Goal: Information Seeking & Learning: Learn about a topic

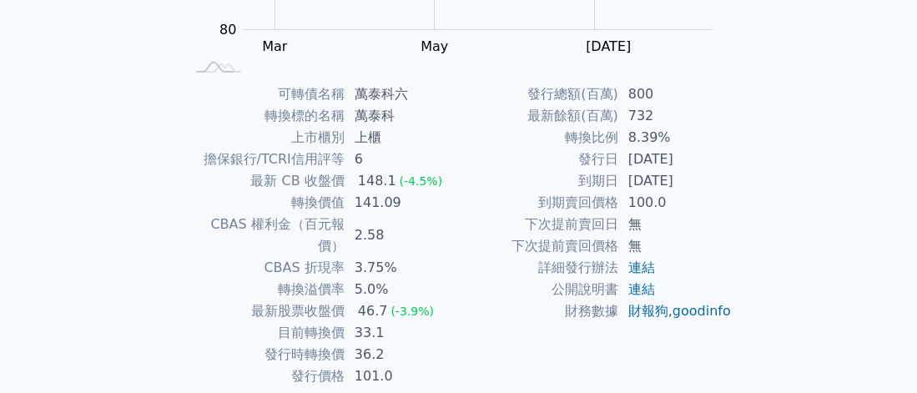
scroll to position [379, 0]
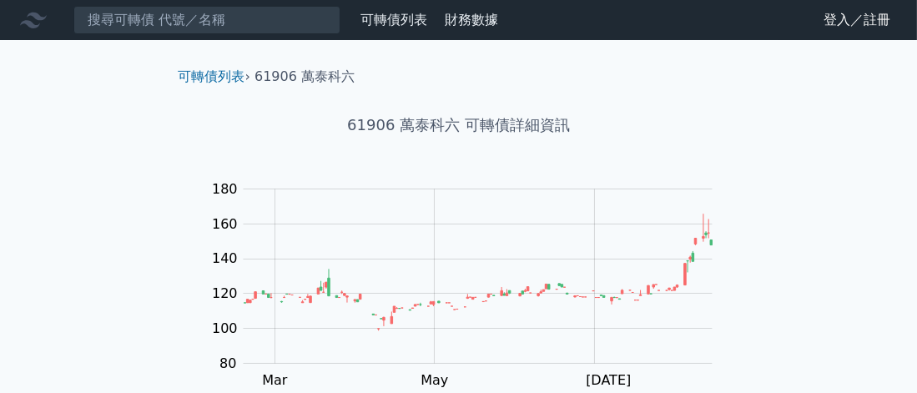
scroll to position [334, 0]
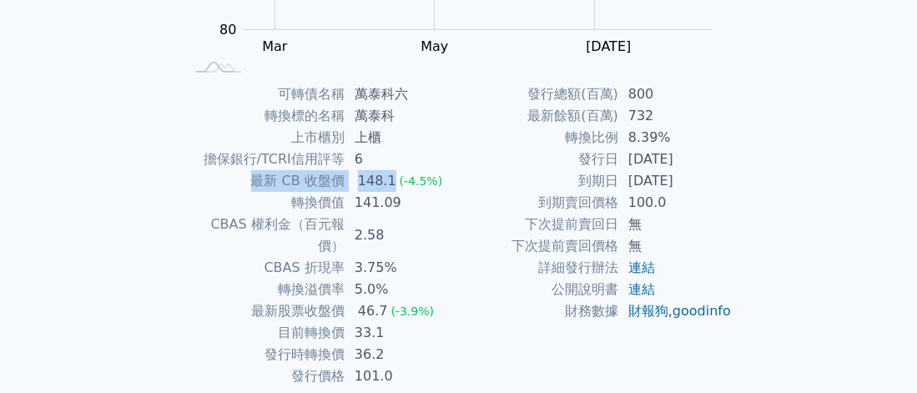
drag, startPoint x: 250, startPoint y: 177, endPoint x: 390, endPoint y: 181, distance: 140.2
click at [390, 181] on tr "最新 CB 收盤價 148.1 (-4.5%)" at bounding box center [322, 181] width 274 height 22
click at [386, 210] on td "141.09" at bounding box center [402, 203] width 114 height 22
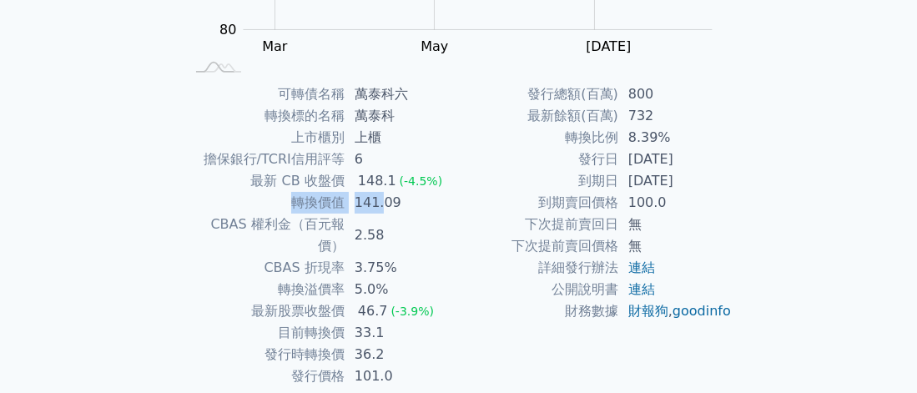
drag, startPoint x: 380, startPoint y: 204, endPoint x: 280, endPoint y: 205, distance: 100.1
click at [280, 205] on tr "轉換價值 141.09" at bounding box center [322, 203] width 274 height 22
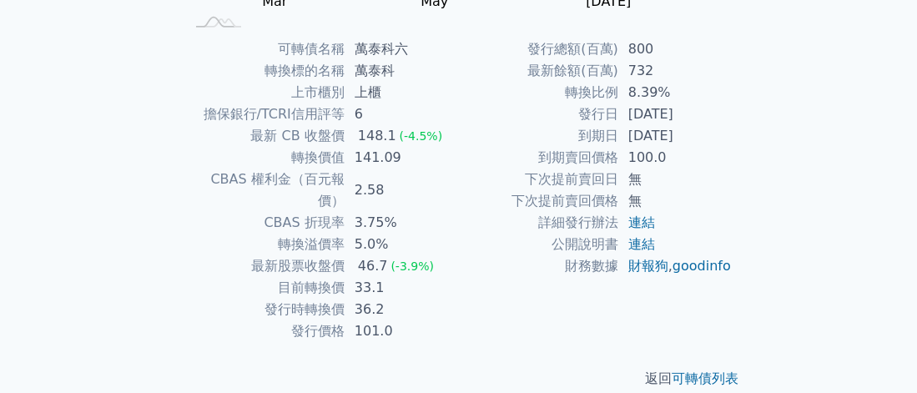
click at [403, 173] on td "2.58" at bounding box center [402, 190] width 114 height 43
drag, startPoint x: 286, startPoint y: 136, endPoint x: 341, endPoint y: 136, distance: 55.1
click at [341, 136] on td "最新 CB 收盤價" at bounding box center [264, 136] width 159 height 22
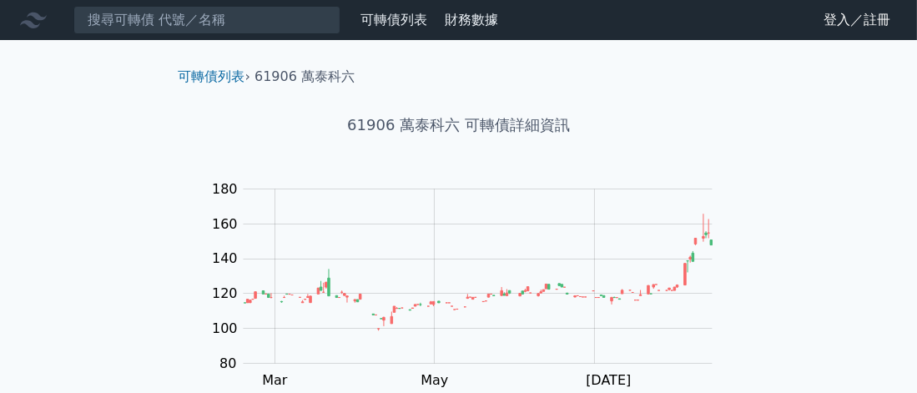
scroll to position [334, 0]
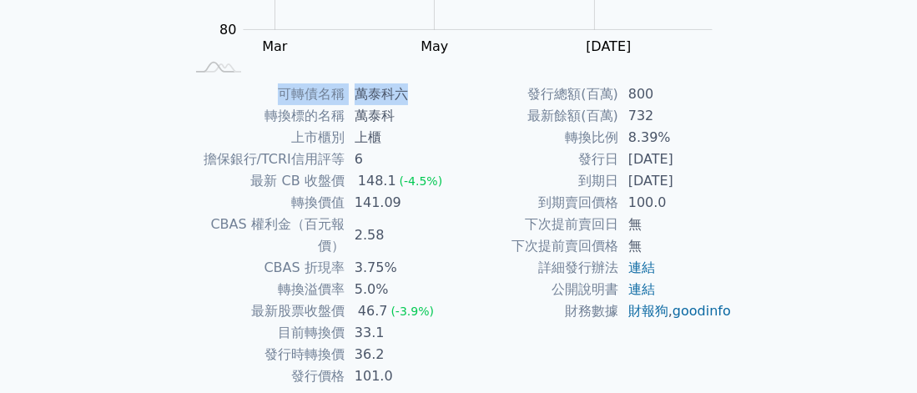
drag, startPoint x: 400, startPoint y: 96, endPoint x: 293, endPoint y: 98, distance: 106.8
click at [270, 98] on tr "可轉債名稱 萬泰科六" at bounding box center [322, 94] width 274 height 22
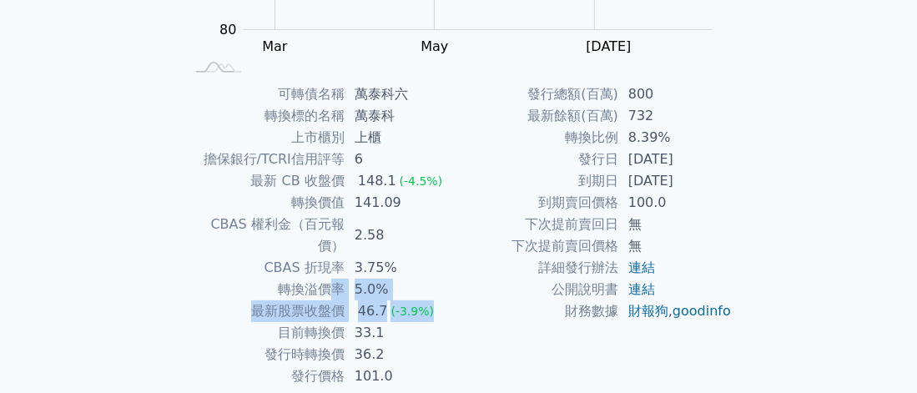
drag, startPoint x: 332, startPoint y: 266, endPoint x: 426, endPoint y: 279, distance: 95.1
click at [426, 279] on tbody "可轉債名稱 萬泰科六 轉換標的名稱 萬泰科 上市櫃別 上櫃 擔保銀行/TCRI信用評等 6 最新 CB 收盤價 148.1 (-4.5%) 轉換價值 141.…" at bounding box center [322, 235] width 274 height 304
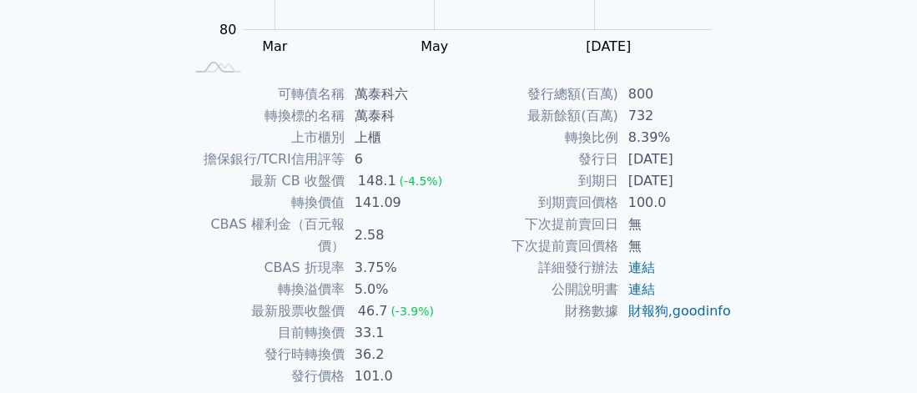
click at [461, 289] on td "公開說明書" at bounding box center [538, 290] width 159 height 22
drag, startPoint x: 407, startPoint y: 210, endPoint x: 280, endPoint y: 204, distance: 127.8
click at [280, 204] on tr "轉換價值 141.09" at bounding box center [322, 203] width 274 height 22
click at [407, 257] on td "3.75%" at bounding box center [402, 268] width 114 height 22
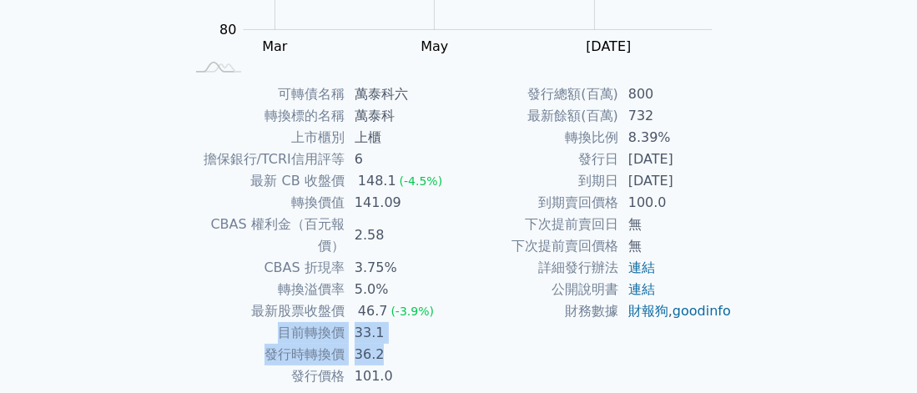
drag, startPoint x: 404, startPoint y: 327, endPoint x: 267, endPoint y: 310, distance: 138.0
click at [267, 310] on tbody "可轉債名稱 萬泰科六 轉換標的名稱 萬泰科 上市櫃別 上櫃 擔保銀行/TCRI信用評等 6 最新 CB 收盤價 148.1 (-4.5%) 轉換價值 141.…" at bounding box center [322, 235] width 274 height 304
click at [391, 322] on td "33.1" at bounding box center [402, 333] width 114 height 22
click at [391, 344] on td "36.2" at bounding box center [402, 355] width 114 height 22
click at [340, 322] on td "目前轉換價" at bounding box center [264, 333] width 159 height 22
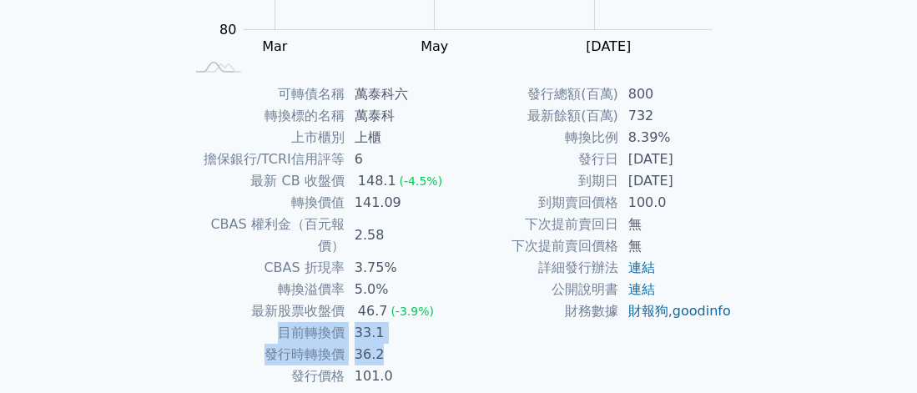
click at [382, 322] on td "33.1" at bounding box center [402, 333] width 114 height 22
drag, startPoint x: 382, startPoint y: 314, endPoint x: 264, endPoint y: 316, distance: 118.5
click at [264, 322] on tr "目前轉換價 33.1" at bounding box center [322, 333] width 274 height 22
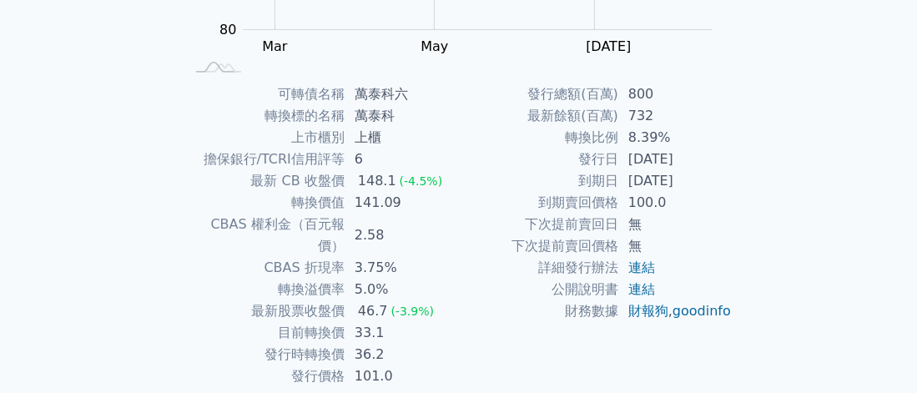
click at [284, 344] on td "發行時轉換價" at bounding box center [264, 355] width 159 height 22
drag, startPoint x: 289, startPoint y: 325, endPoint x: 415, endPoint y: 330, distance: 126.1
click at [415, 344] on tr "發行時轉換價 36.2" at bounding box center [322, 355] width 274 height 22
click at [415, 344] on td "36.2" at bounding box center [402, 355] width 114 height 22
drag, startPoint x: 396, startPoint y: 316, endPoint x: 247, endPoint y: 314, distance: 148.6
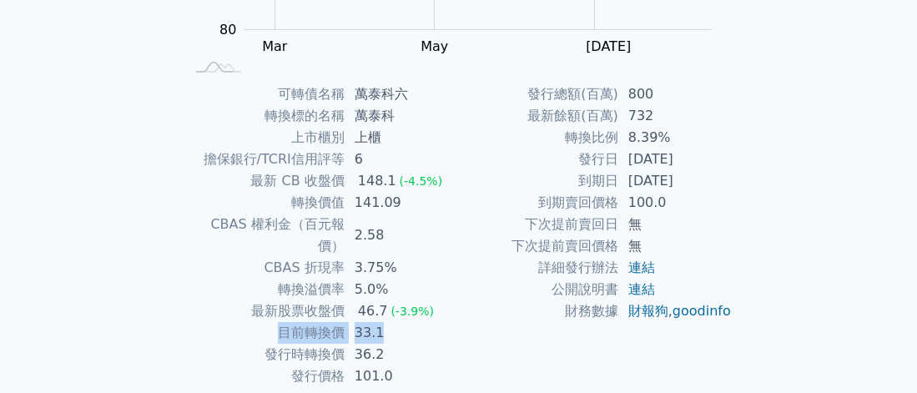
click at [247, 322] on tr "目前轉換價 33.1" at bounding box center [322, 333] width 274 height 22
click at [247, 322] on td "目前轉換價" at bounding box center [264, 333] width 159 height 22
drag, startPoint x: 247, startPoint y: 314, endPoint x: 416, endPoint y: 321, distance: 169.6
click at [416, 321] on tbody "可轉債名稱 萬泰科六 轉換標的名稱 萬泰科 上市櫃別 上櫃 擔保銀行/TCRI信用評等 6 最新 CB 收盤價 148.1 (-4.5%) 轉換價值 141.…" at bounding box center [322, 235] width 274 height 304
click at [429, 279] on td "5.0%" at bounding box center [402, 290] width 114 height 22
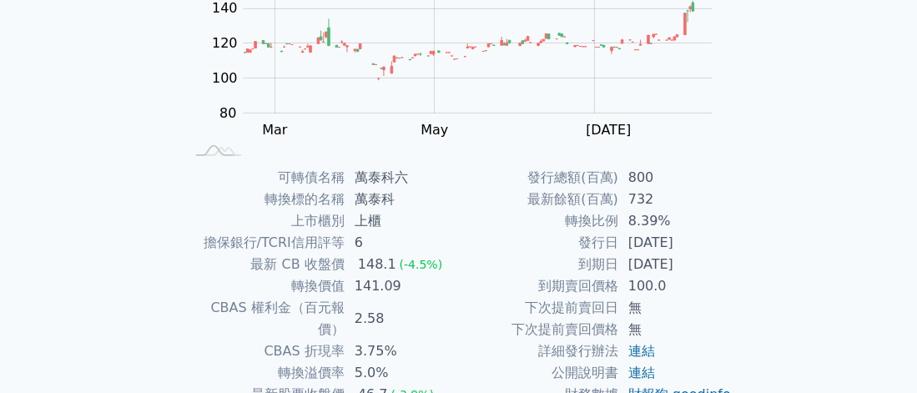
scroll to position [379, 0]
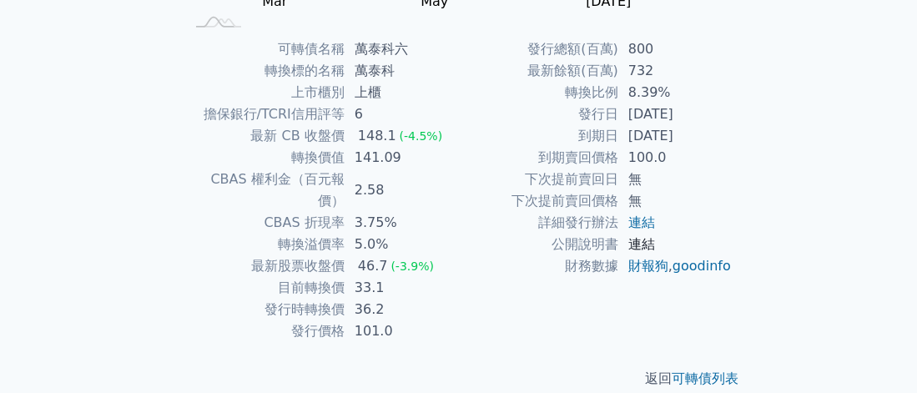
click at [648, 244] on link "連結" at bounding box center [641, 244] width 27 height 16
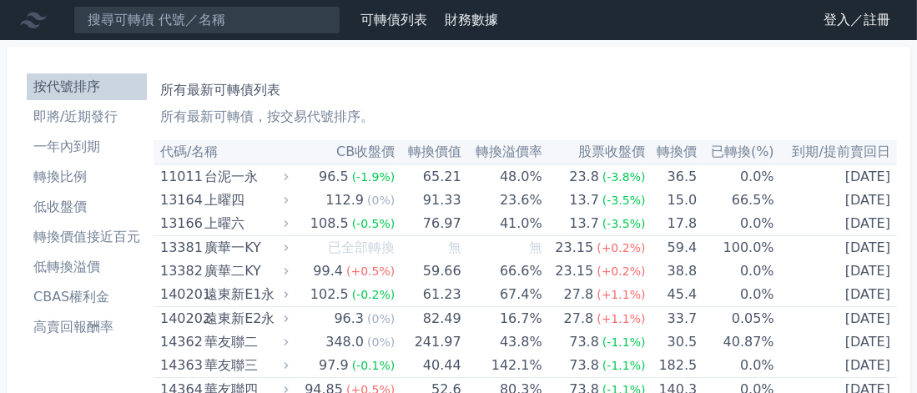
click at [99, 249] on link "轉換價值接近百元" at bounding box center [87, 237] width 120 height 27
click at [429, 152] on th "轉換價值" at bounding box center [428, 152] width 66 height 24
click at [345, 149] on th "CB收盤價" at bounding box center [343, 152] width 103 height 24
click at [351, 158] on th "CB收盤價" at bounding box center [343, 152] width 103 height 24
click at [104, 273] on li "低轉換溢價" at bounding box center [87, 267] width 120 height 20
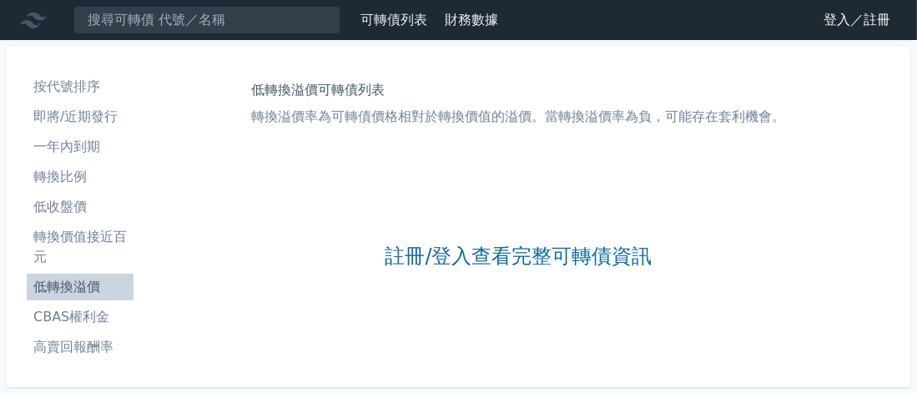
click at [815, 14] on link "登入／註冊" at bounding box center [856, 20] width 93 height 27
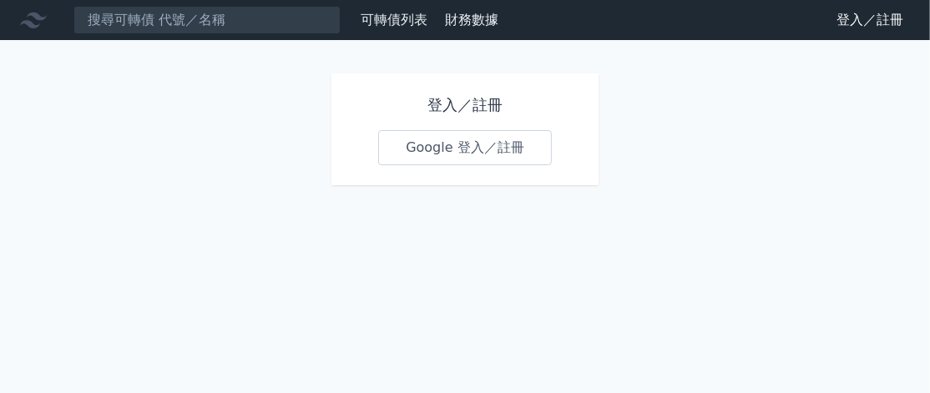
click at [409, 132] on link "Google 登入／註冊" at bounding box center [465, 147] width 174 height 35
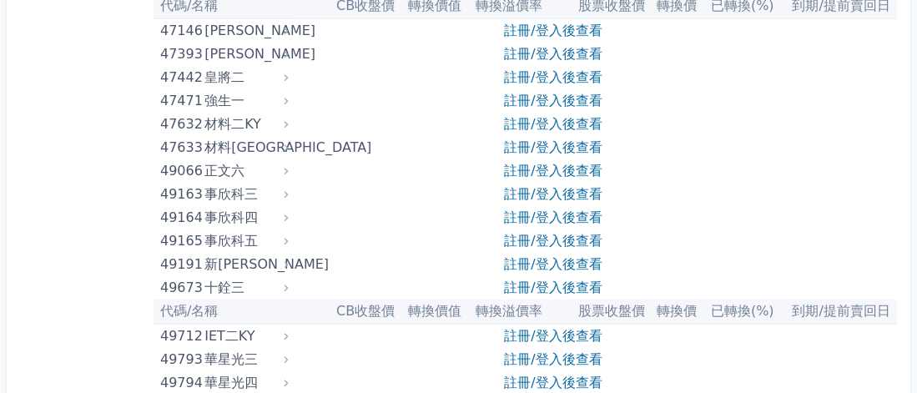
scroll to position [9983, 0]
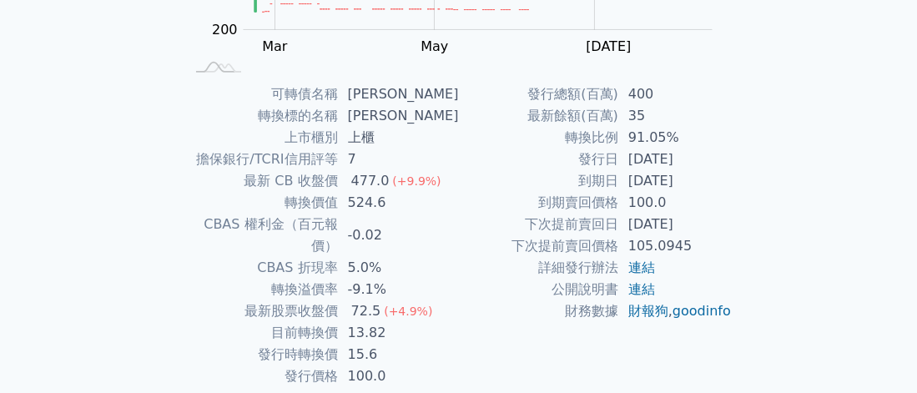
scroll to position [379, 0]
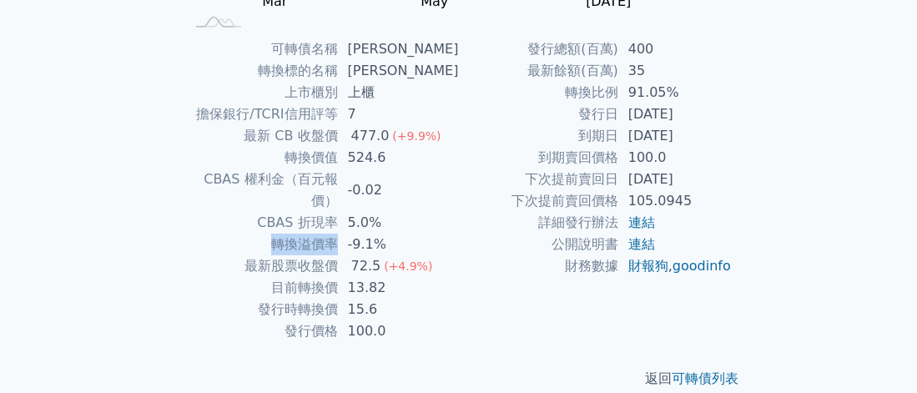
drag, startPoint x: 269, startPoint y: 222, endPoint x: 340, endPoint y: 223, distance: 70.9
click at [338, 234] on td "轉換溢價率" at bounding box center [261, 245] width 153 height 22
drag, startPoint x: 329, startPoint y: 223, endPoint x: 426, endPoint y: 235, distance: 97.6
click at [426, 255] on div "(+4.9%)" at bounding box center [408, 266] width 48 height 22
drag, startPoint x: 284, startPoint y: 219, endPoint x: 335, endPoint y: 219, distance: 51.7
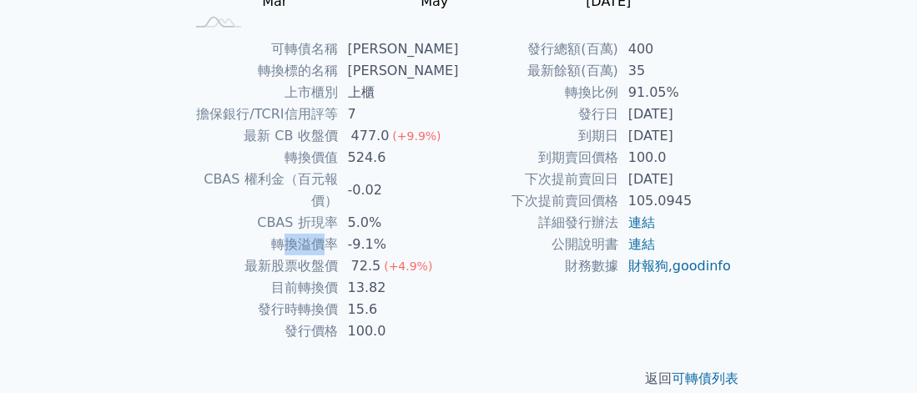
click at [335, 234] on td "轉換溢價率" at bounding box center [261, 245] width 153 height 22
drag, startPoint x: 286, startPoint y: 220, endPoint x: 338, endPoint y: 219, distance: 51.7
click at [338, 234] on td "轉換溢價率" at bounding box center [261, 245] width 153 height 22
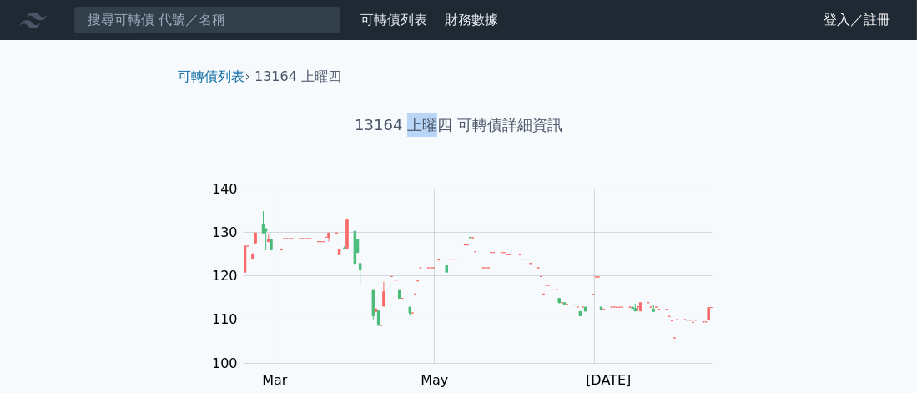
drag, startPoint x: 411, startPoint y: 121, endPoint x: 437, endPoint y: 121, distance: 26.7
click at [437, 121] on h1 "13164 上曜四 可轉債詳細資訊" at bounding box center [458, 124] width 587 height 23
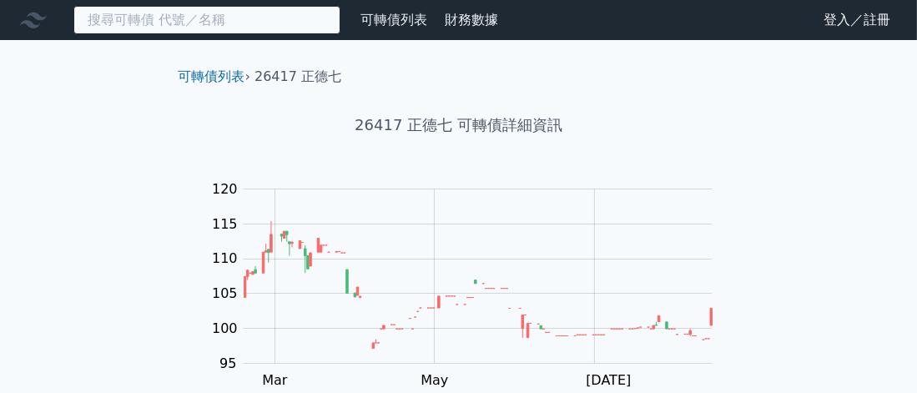
click at [194, 20] on input at bounding box center [206, 20] width 267 height 28
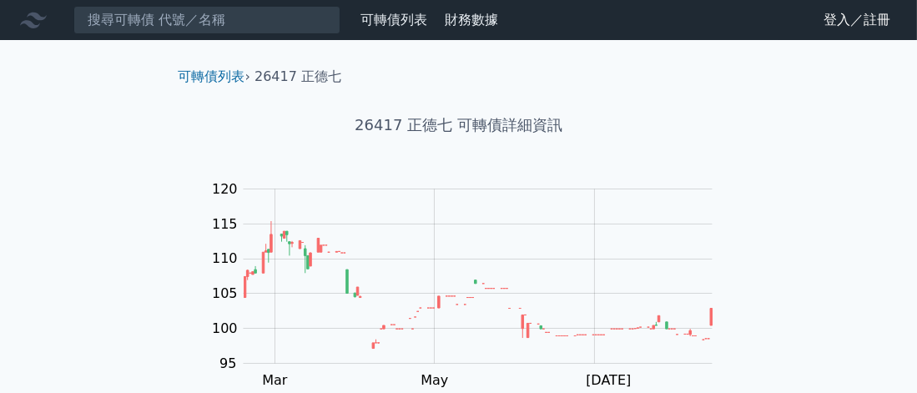
click at [365, 13] on link "可轉債列表" at bounding box center [393, 20] width 67 height 16
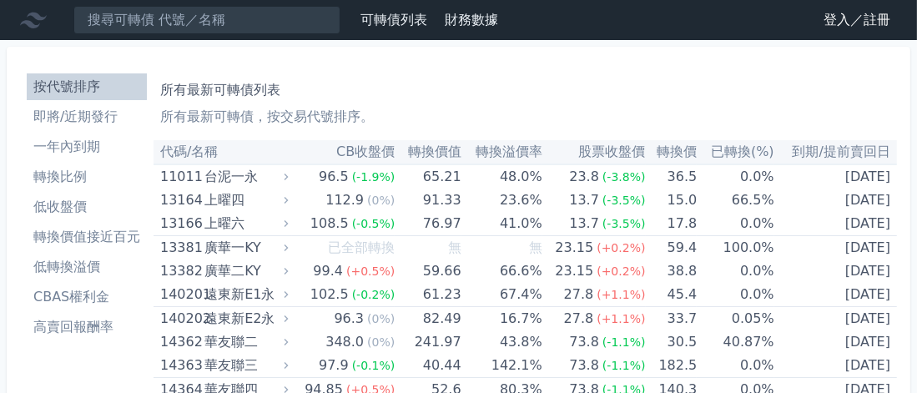
click at [438, 158] on th "轉換價值" at bounding box center [428, 152] width 66 height 24
